Goal: Register for event/course

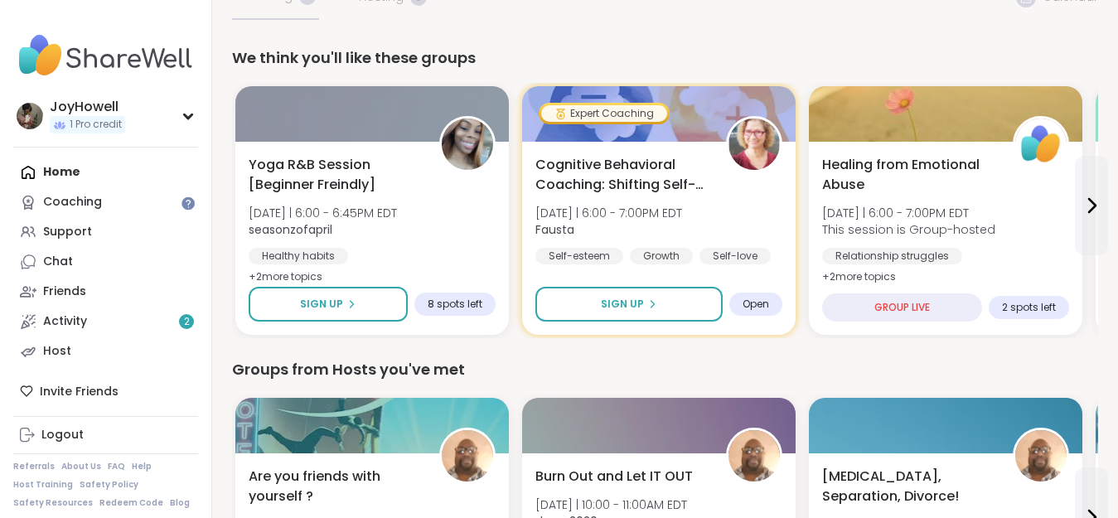
scroll to position [143, 0]
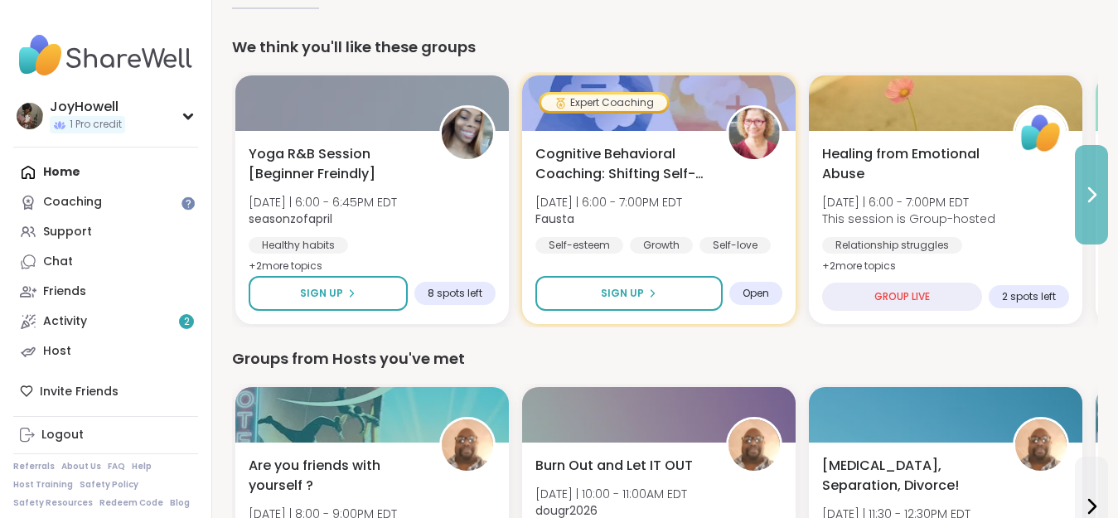
click at [1096, 186] on icon at bounding box center [1091, 195] width 20 height 20
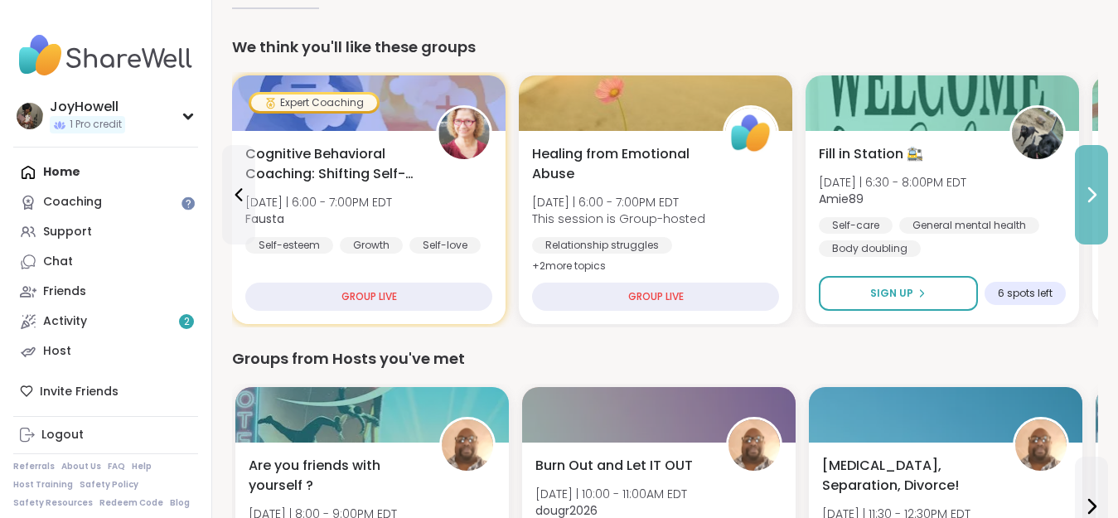
click at [1096, 186] on icon at bounding box center [1091, 195] width 20 height 20
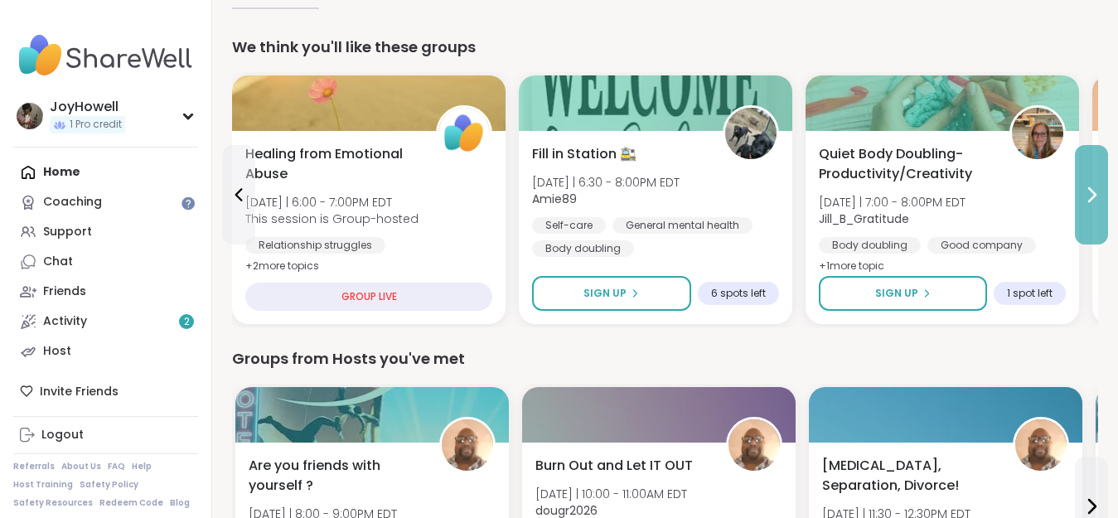
click at [1096, 186] on icon at bounding box center [1091, 195] width 20 height 20
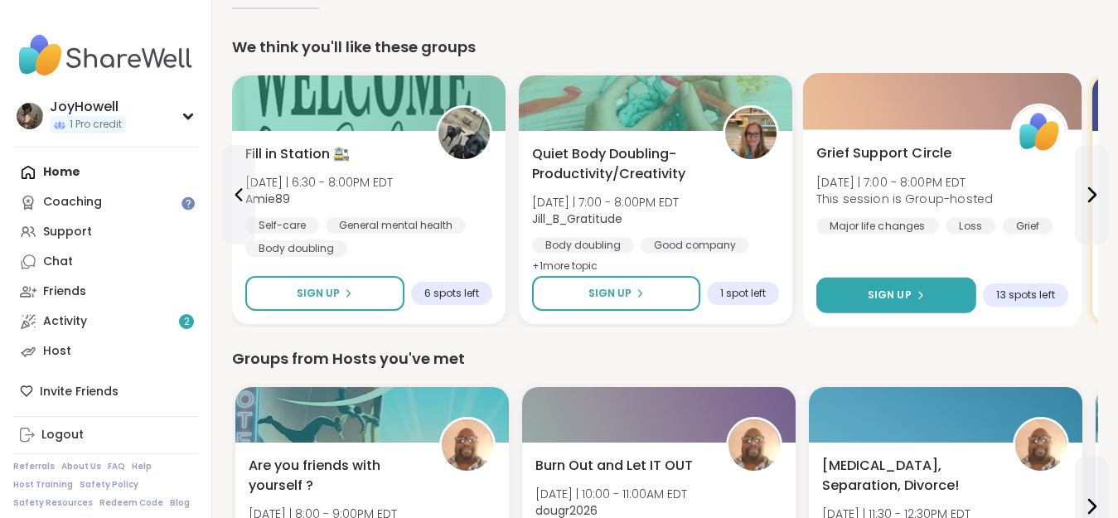
click at [947, 295] on button "Sign Up" at bounding box center [896, 296] width 160 height 36
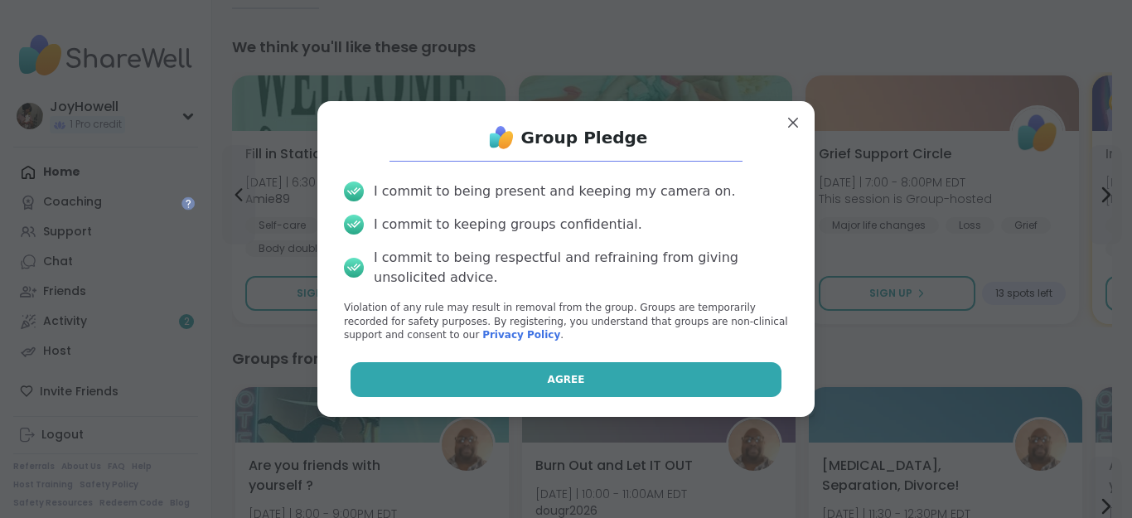
click at [578, 377] on button "Agree" at bounding box center [567, 379] width 432 height 35
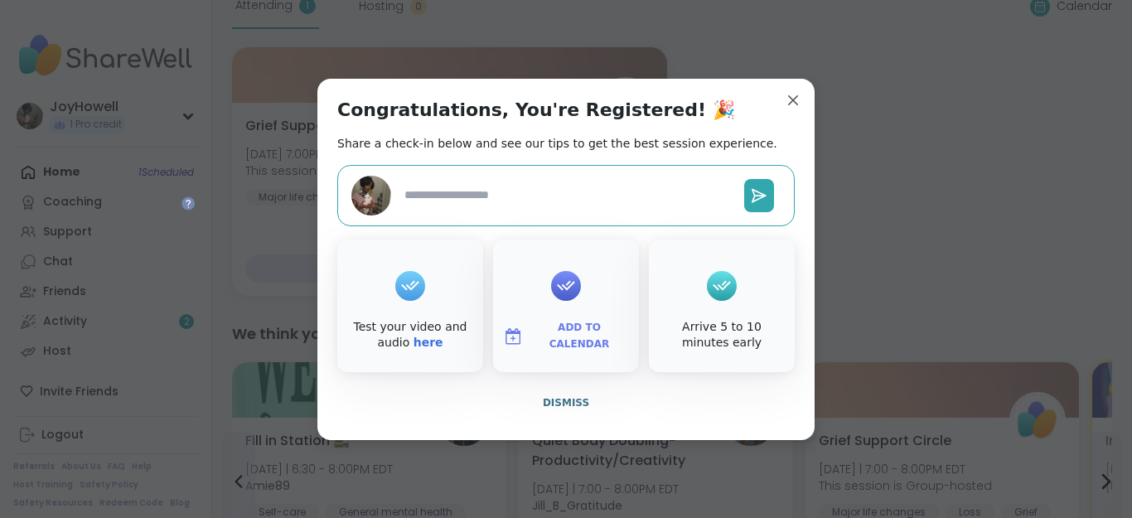
type textarea "*"
click at [578, 300] on div at bounding box center [566, 286] width 30 height 66
click at [560, 288] on icon at bounding box center [566, 286] width 27 height 26
click at [762, 196] on icon at bounding box center [758, 195] width 13 height 12
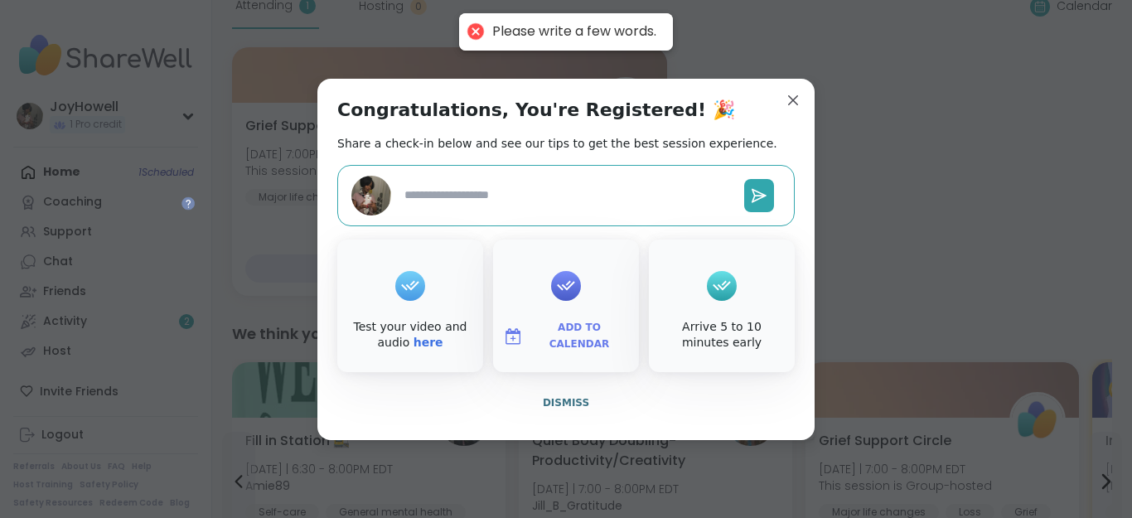
click at [583, 319] on button "Add to Calendar" at bounding box center [565, 336] width 139 height 35
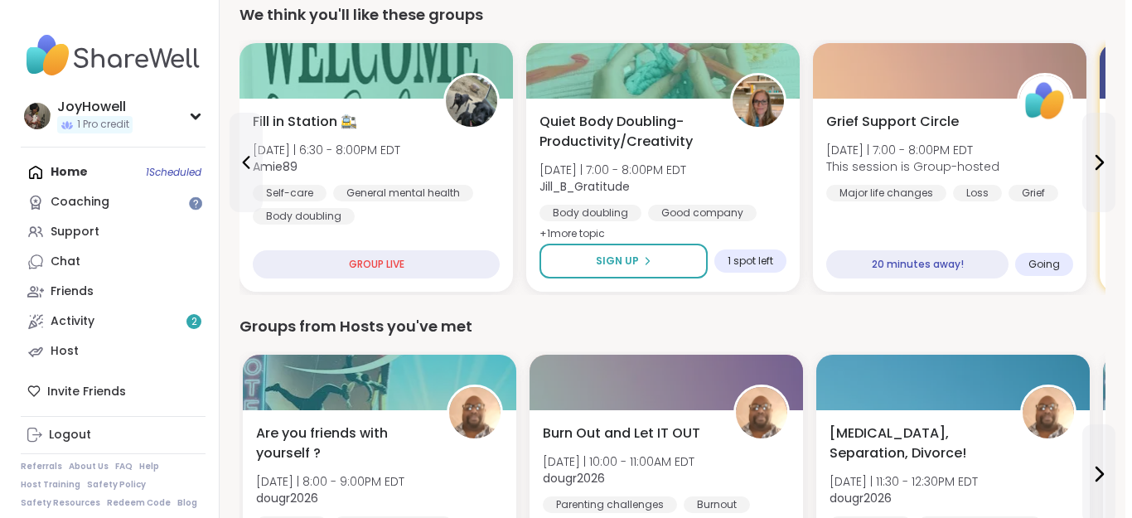
scroll to position [457, 0]
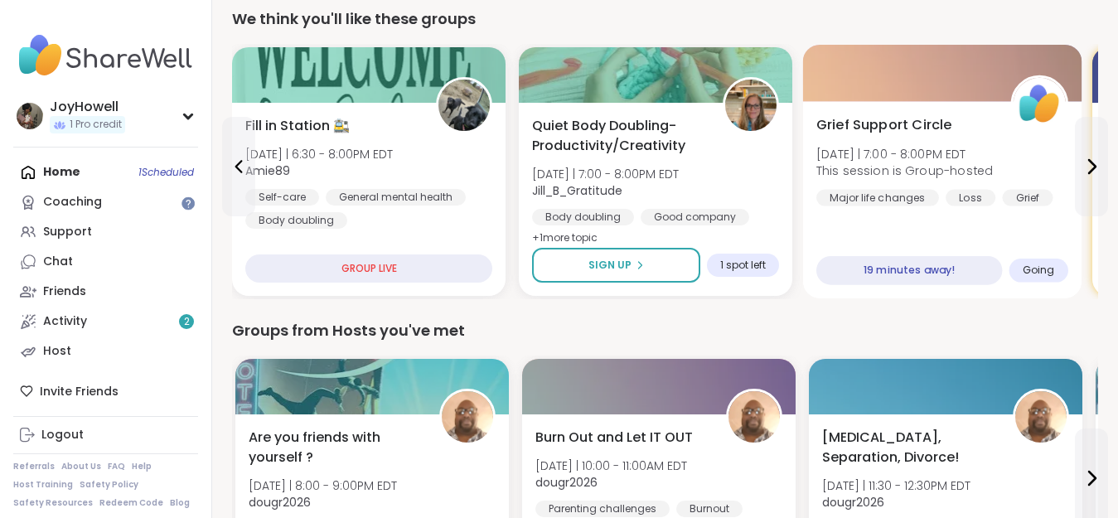
click at [951, 174] on span "This session is Group-hosted" at bounding box center [904, 170] width 177 height 17
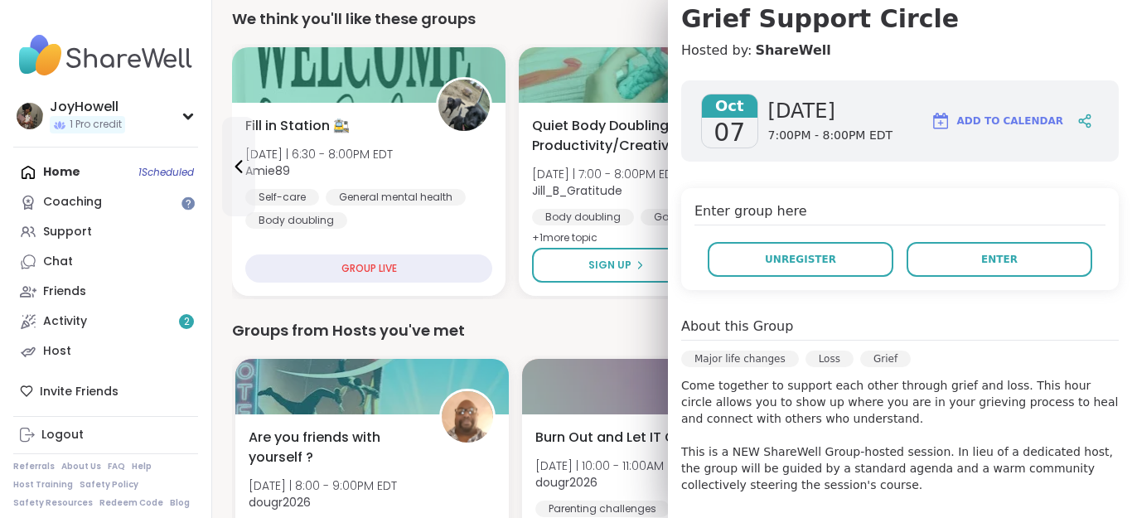
scroll to position [209, 0]
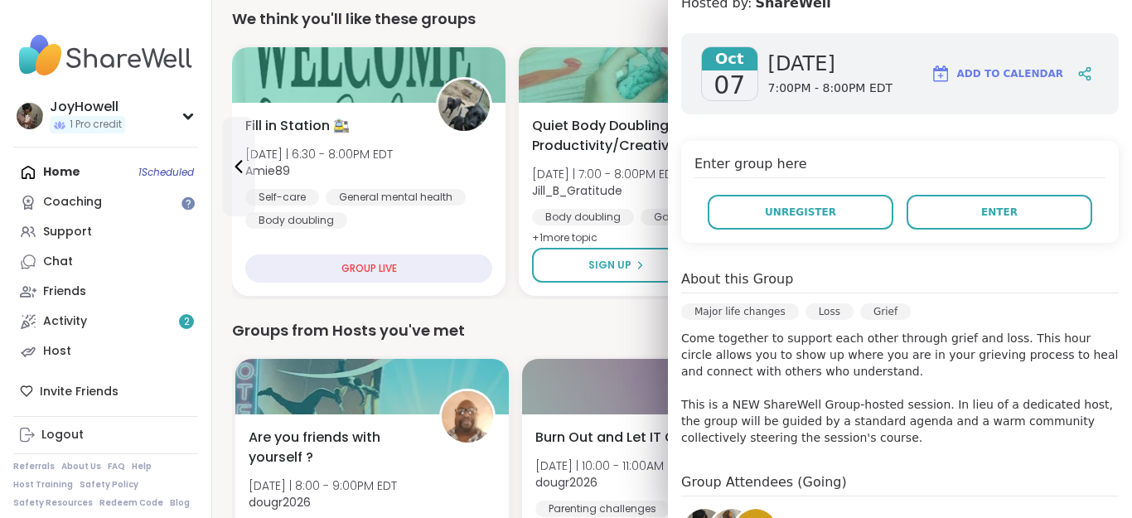
click at [1075, 433] on p "Come together to support each other through grief and loss. This hour circle al…" at bounding box center [900, 388] width 438 height 116
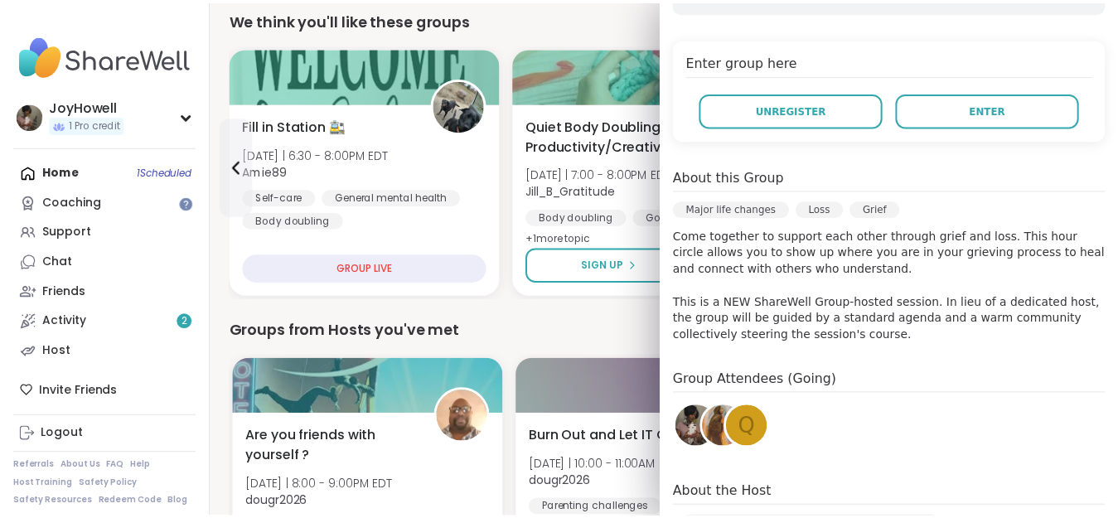
scroll to position [298, 0]
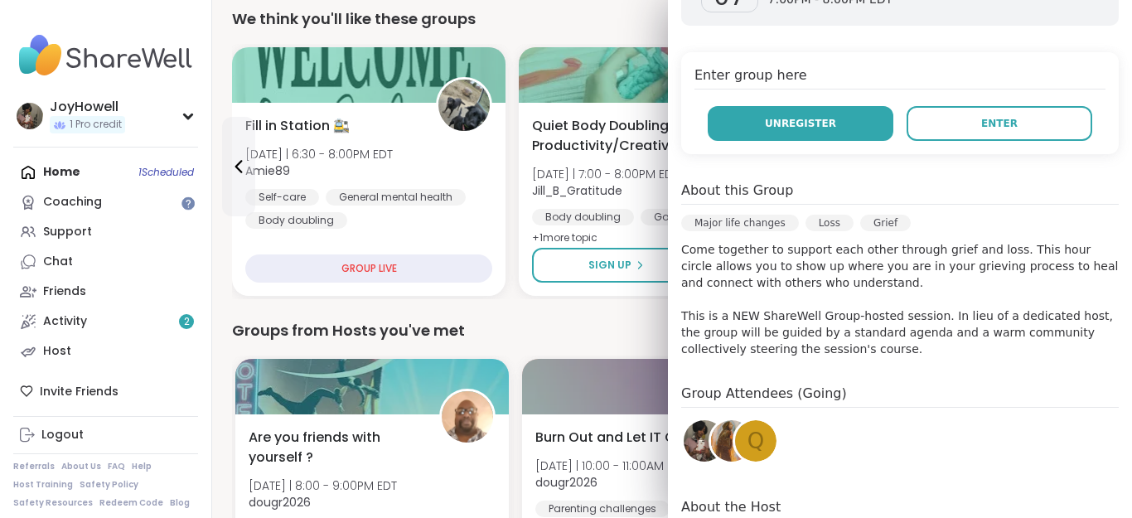
click at [776, 123] on span "Unregister" at bounding box center [800, 123] width 71 height 15
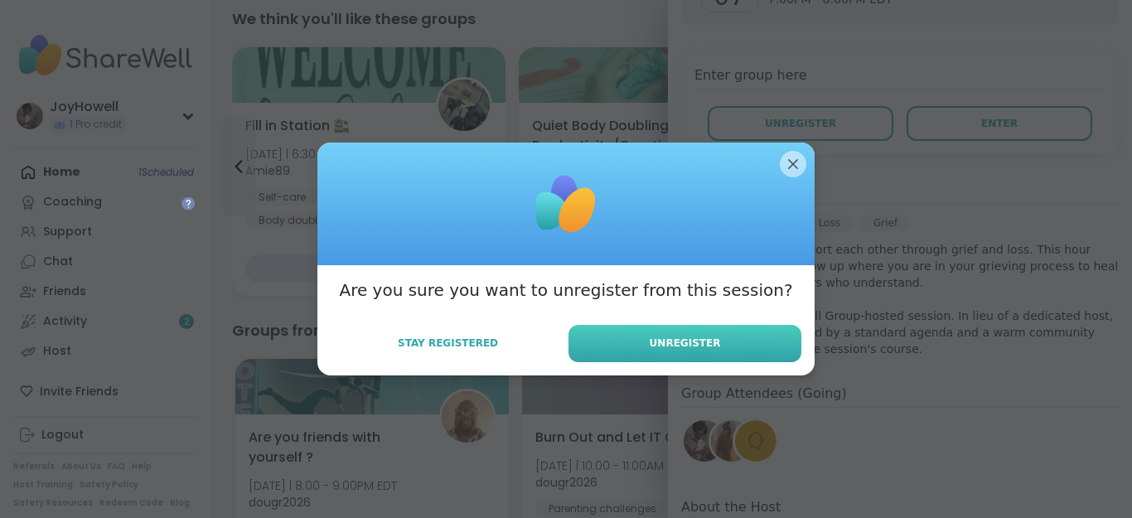
click at [631, 332] on button "Unregister" at bounding box center [684, 343] width 233 height 37
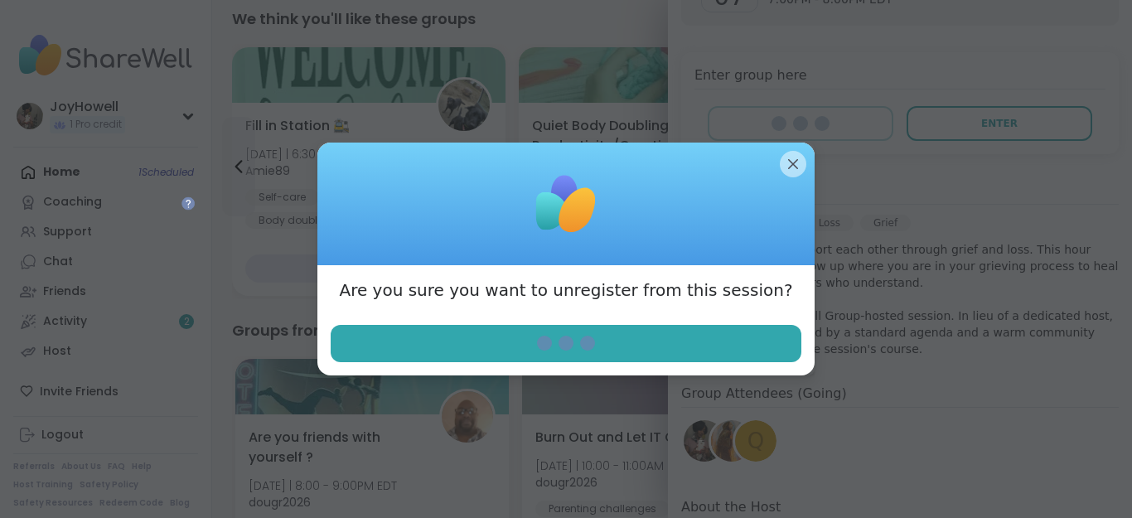
click at [788, 165] on div "[DATE] [DATE] 7:00PM - 8:00PM EDT Add to Calendar Enter group here Enter About …" at bounding box center [900, 277] width 464 height 693
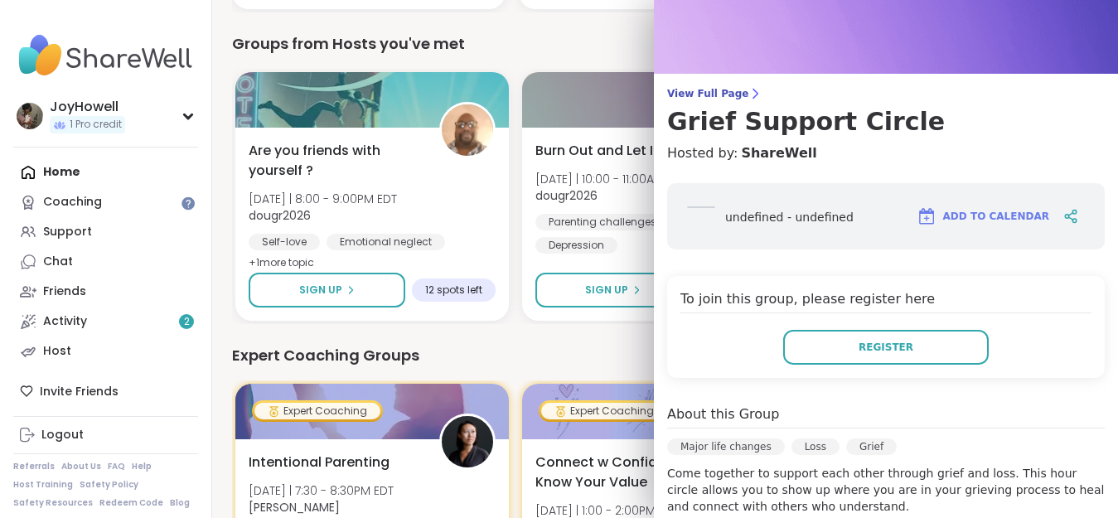
scroll to position [0, 0]
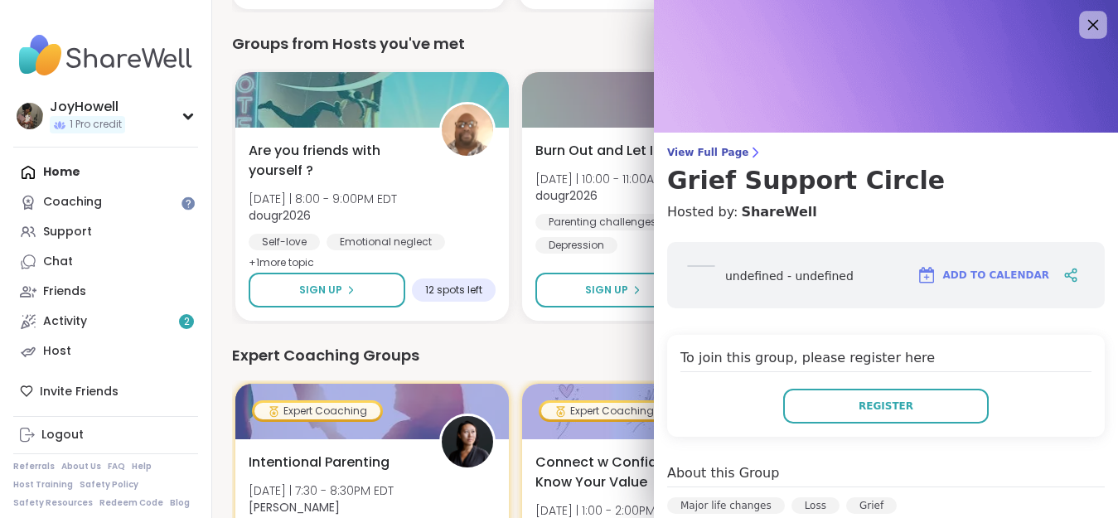
click at [1082, 20] on icon at bounding box center [1092, 24] width 21 height 21
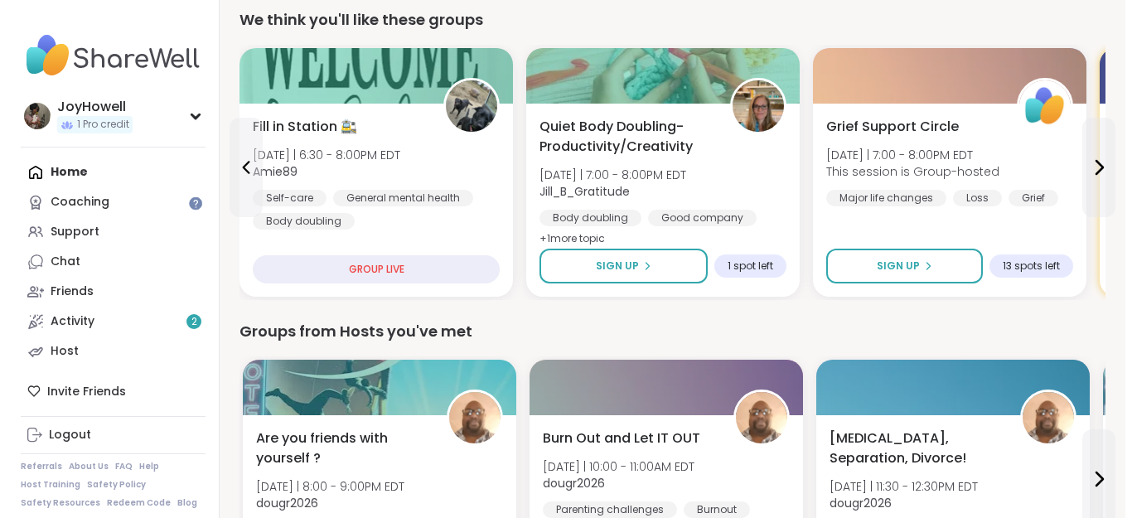
scroll to position [167, 0]
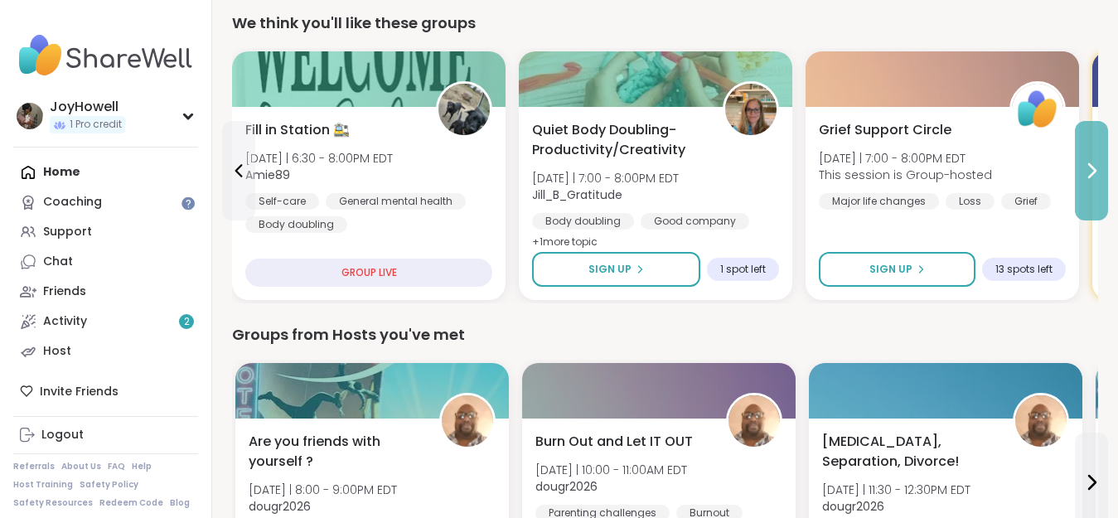
click at [1084, 173] on icon at bounding box center [1091, 171] width 20 height 20
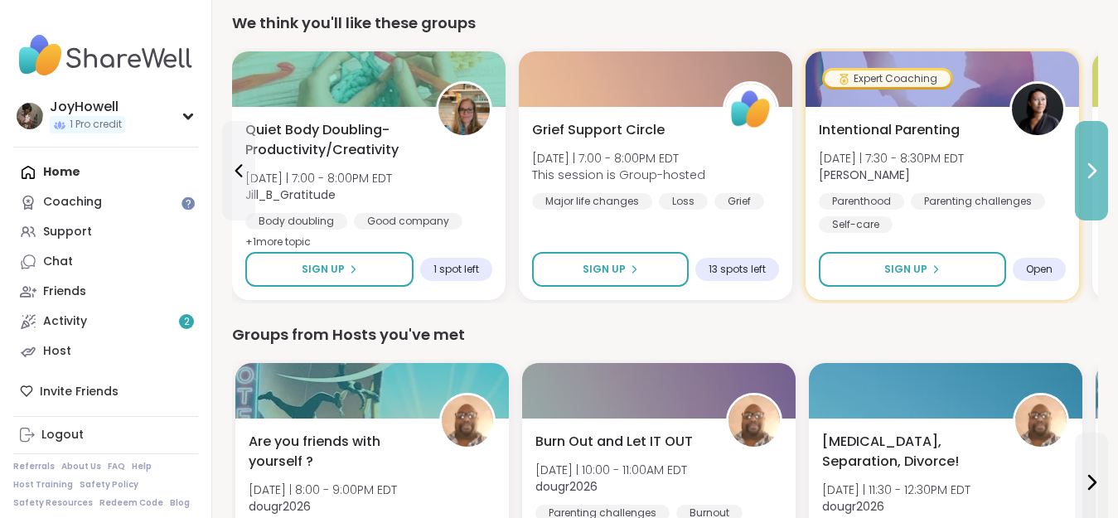
click at [1084, 173] on icon at bounding box center [1091, 171] width 20 height 20
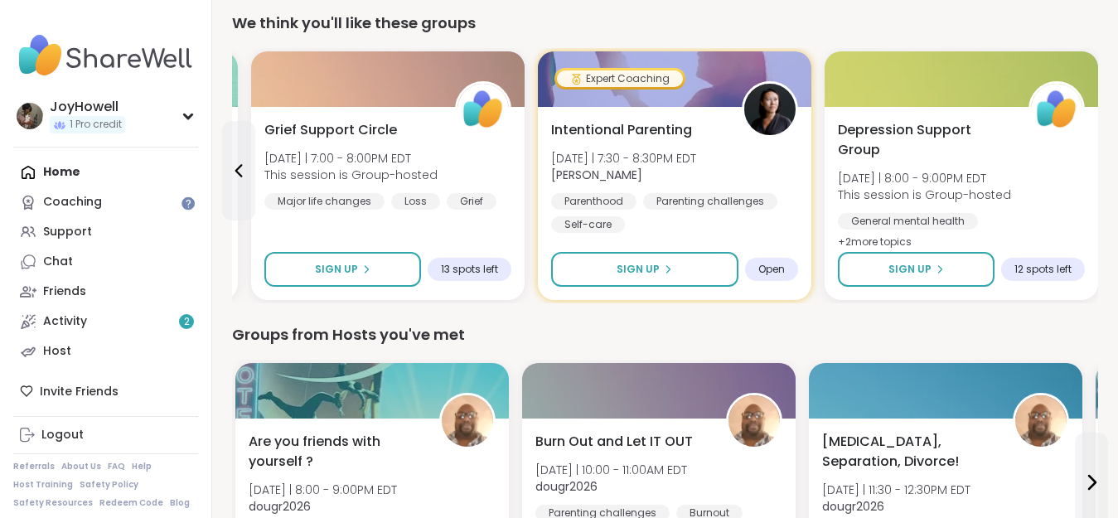
click at [1084, 173] on div "[MEDICAL_DATA] Support Group [DATE] | 8:00 - 9:00PM EDT This session is Group-h…" at bounding box center [961, 186] width 247 height 133
